Goal: Use online tool/utility: Utilize a website feature to perform a specific function

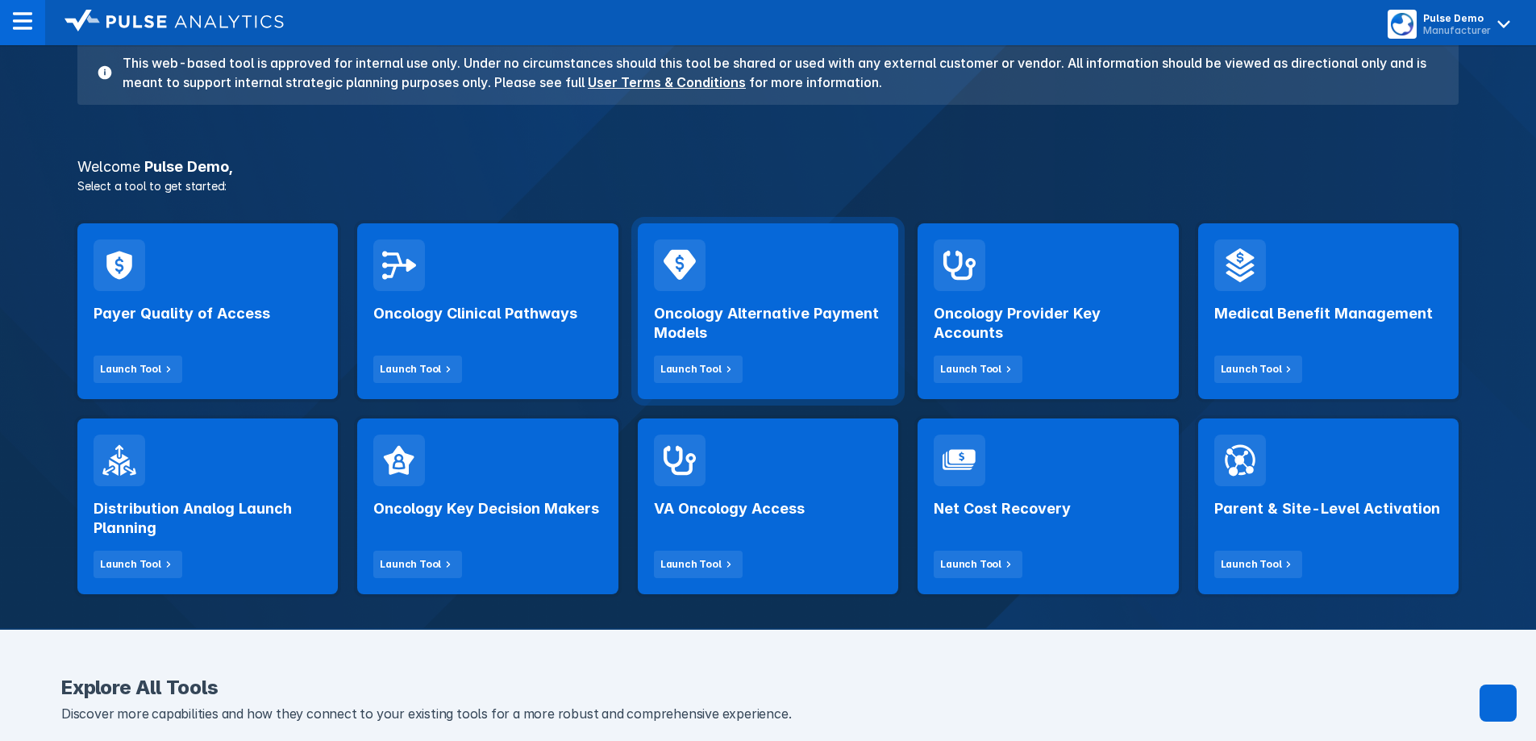
scroll to position [161, 0]
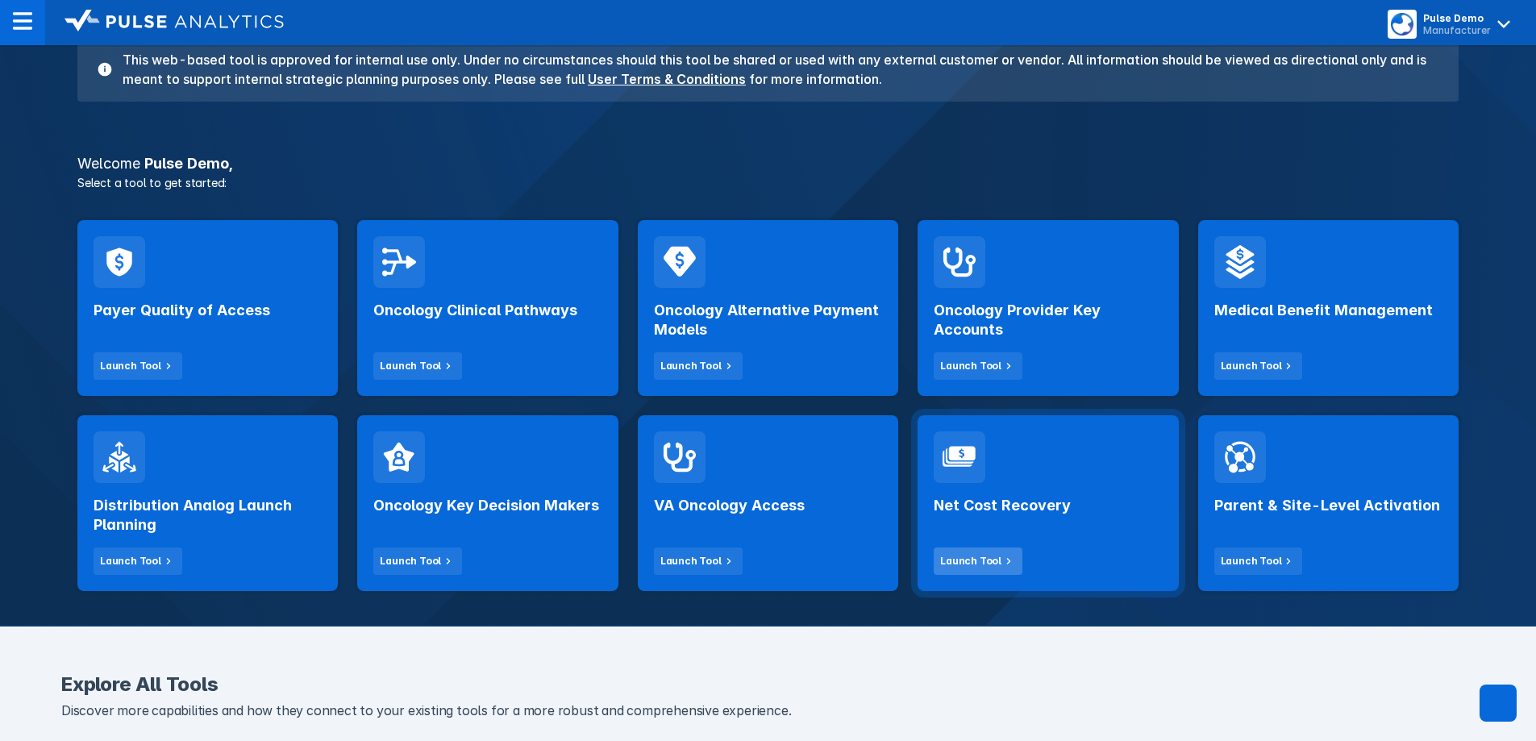
click at [1001, 565] on icon at bounding box center [1008, 561] width 15 height 15
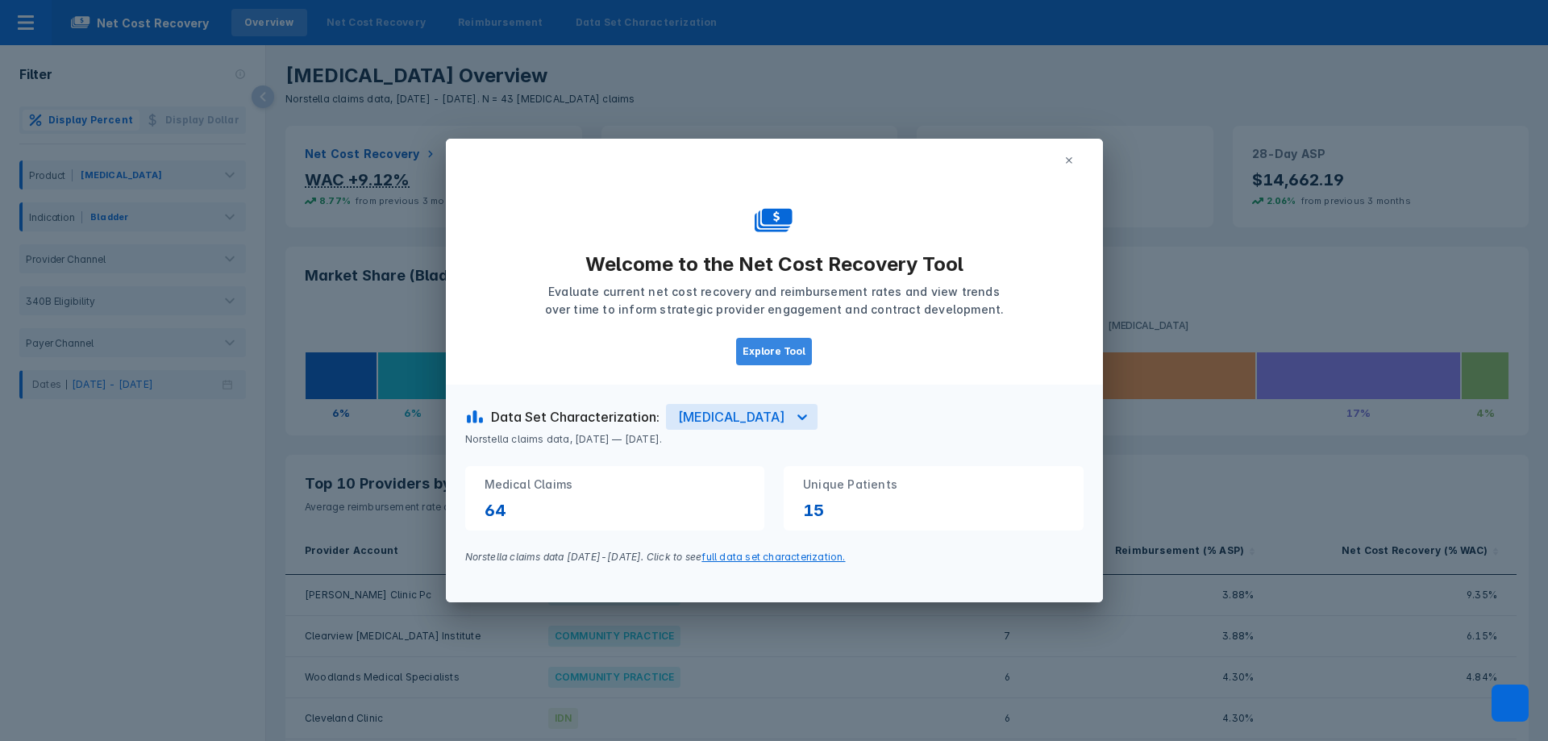
click at [802, 352] on button "Explore Tool" at bounding box center [774, 351] width 76 height 27
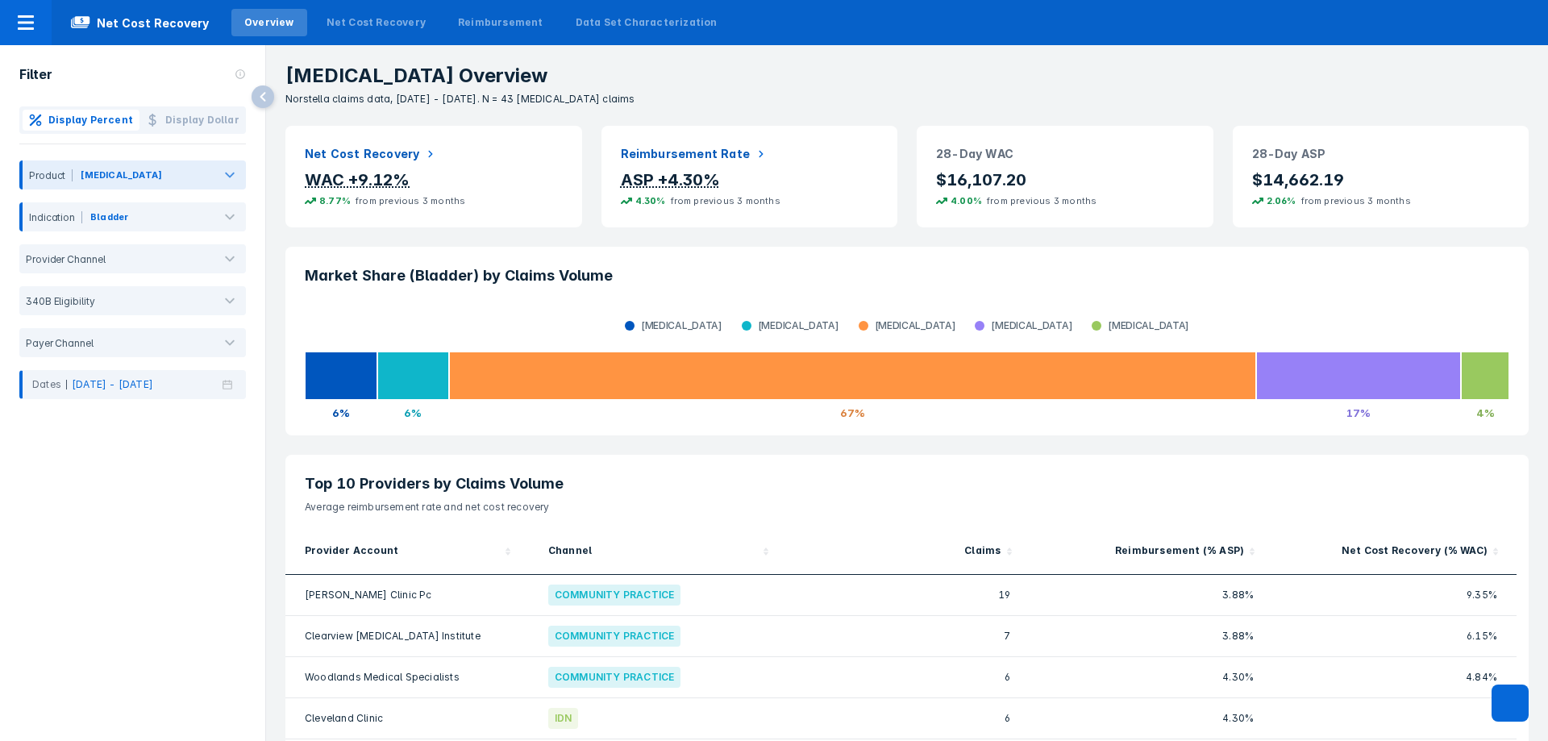
click at [199, 183] on div at bounding box center [188, 178] width 46 height 18
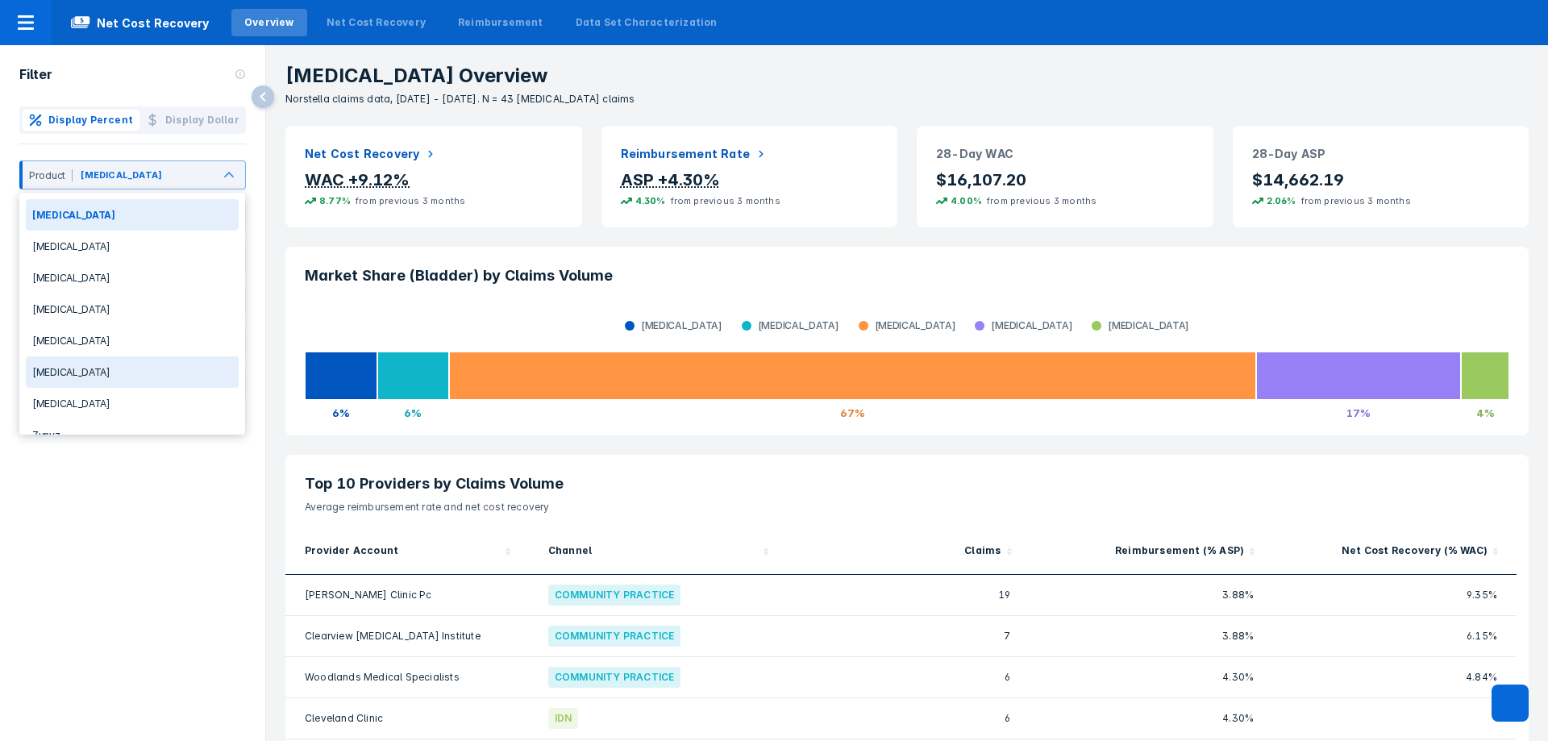
scroll to position [23, 0]
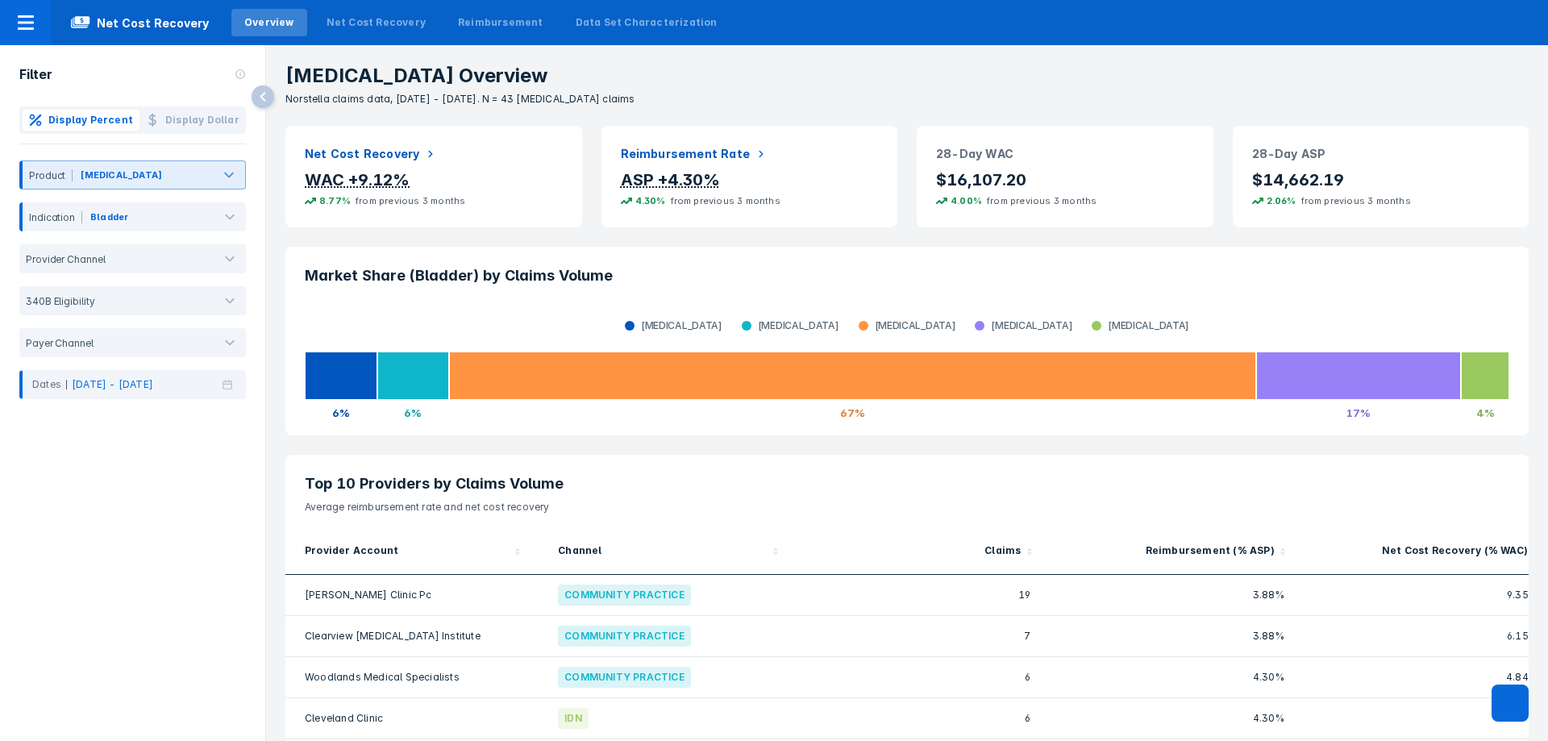
click at [111, 175] on div "[MEDICAL_DATA]" at bounding box center [121, 175] width 81 height 15
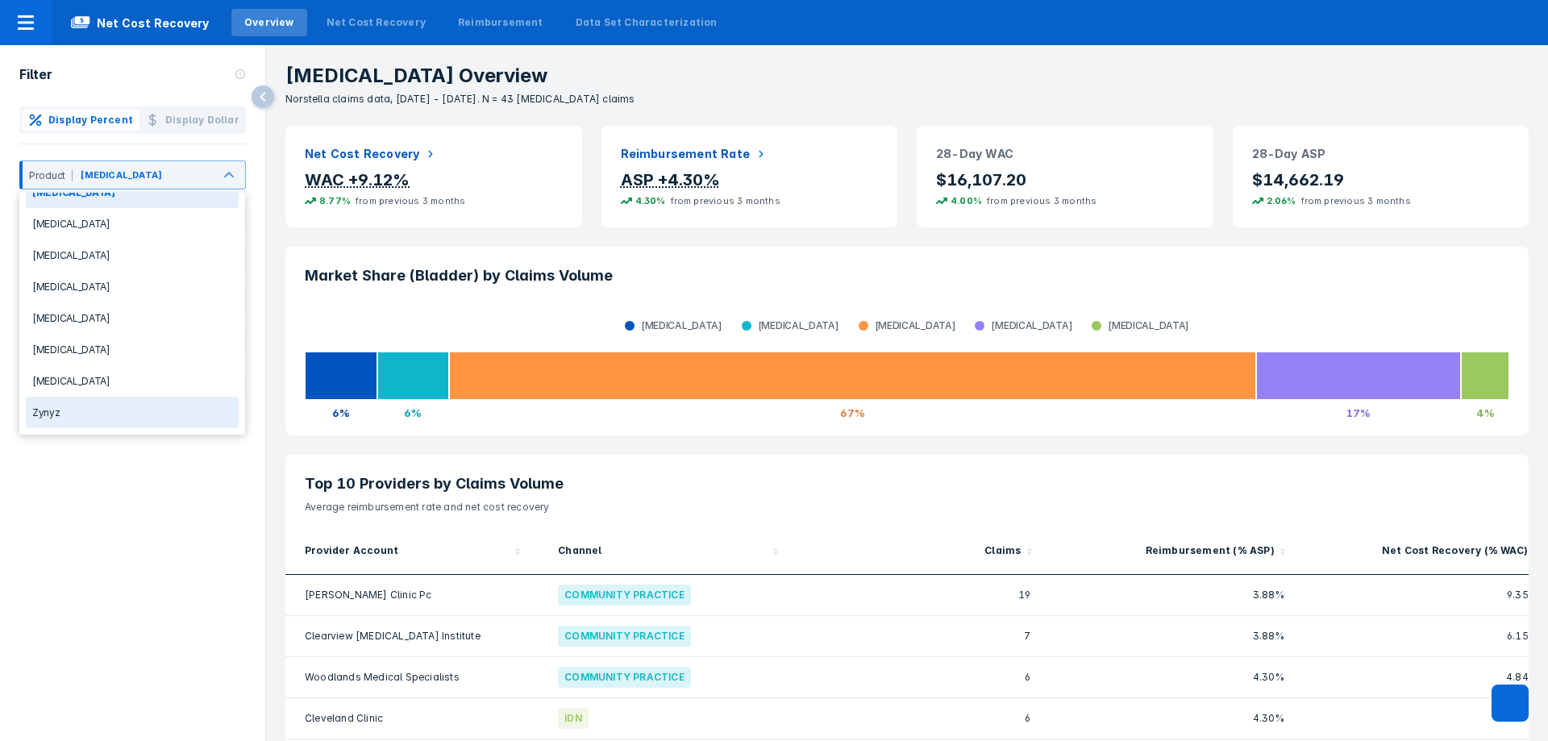
click at [72, 400] on div "Zynyz" at bounding box center [132, 412] width 213 height 31
